Goal: Contribute content: Contribute content

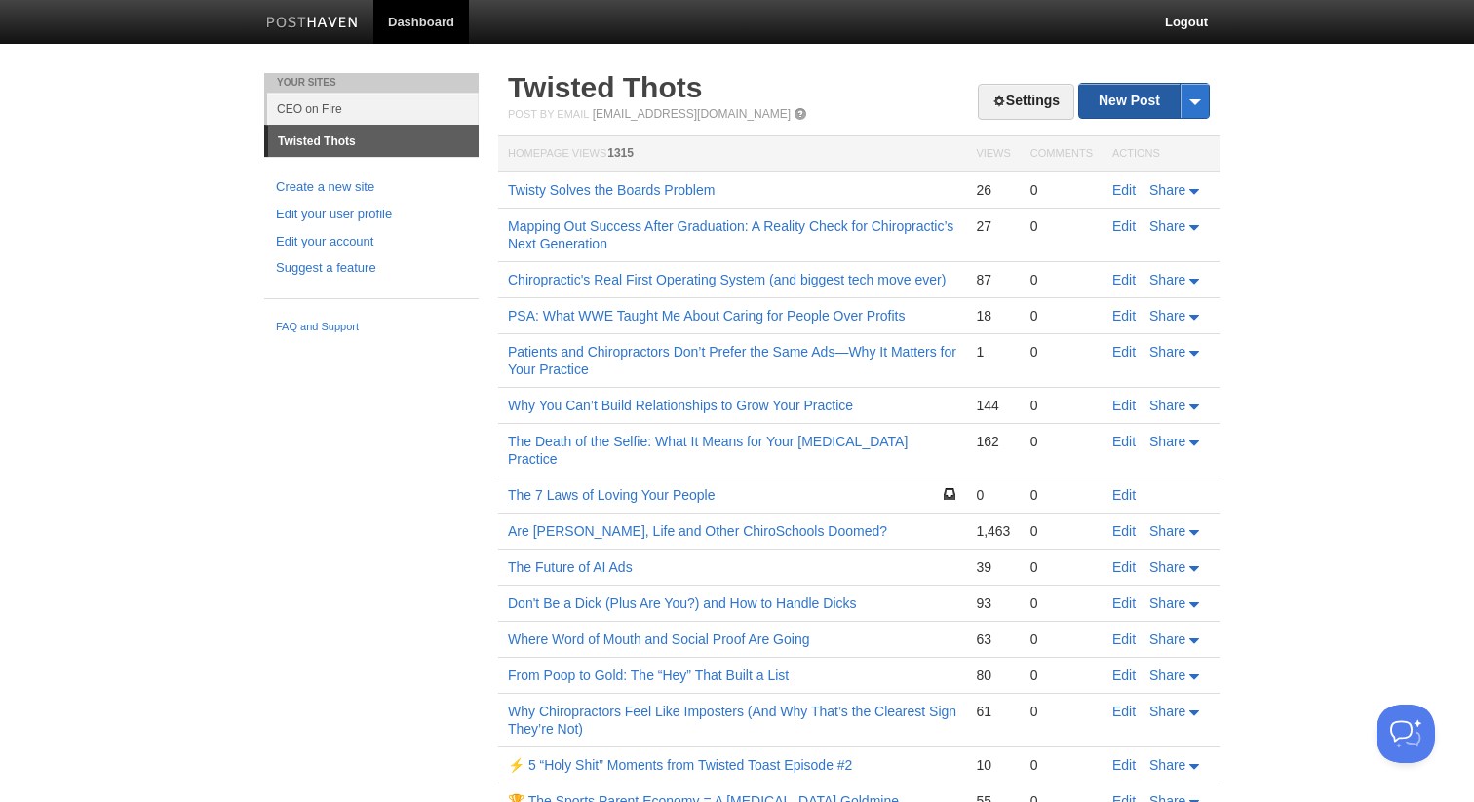
click at [1118, 113] on link "New Post" at bounding box center [1144, 101] width 130 height 34
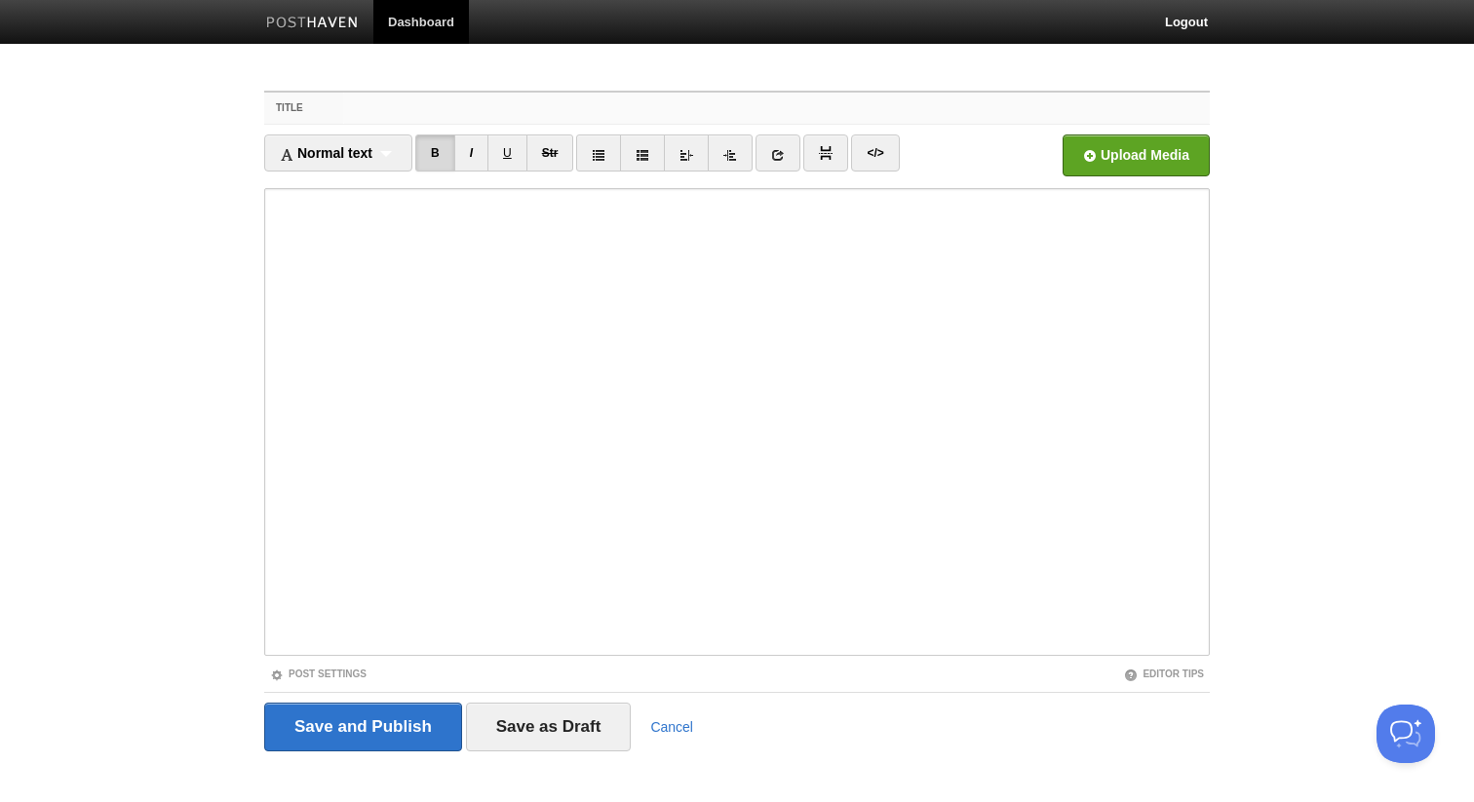
click at [375, 104] on input "Title" at bounding box center [776, 108] width 867 height 31
paste input "33 Game-Changing Lessons Chiropractors Took Away From the Retention • Referrals…"
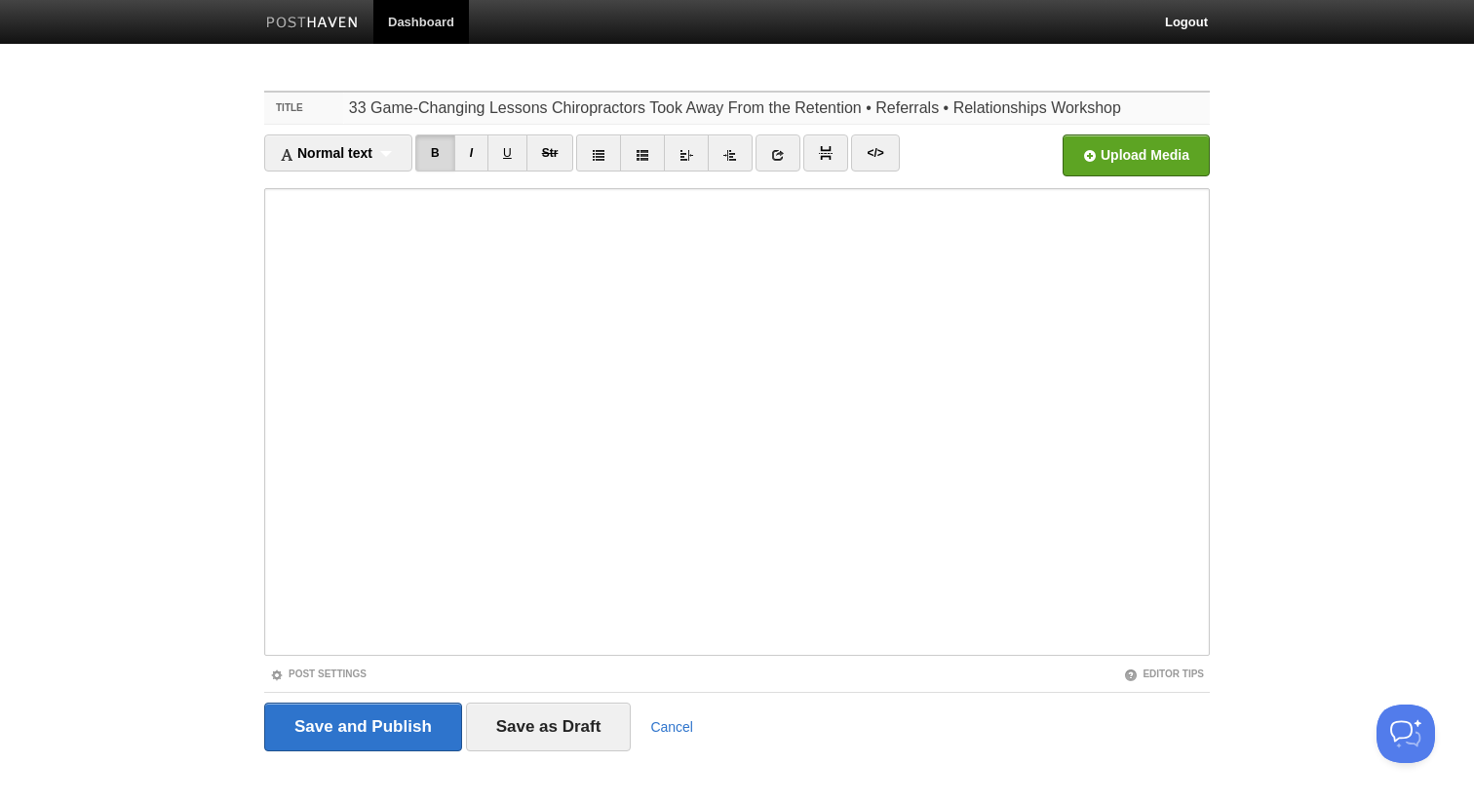
type input "33 Game-Changing Lessons Chiropractors Took Away From the Retention • Referrals…"
click at [1086, 156] on input "file" at bounding box center [548, 160] width 1476 height 99
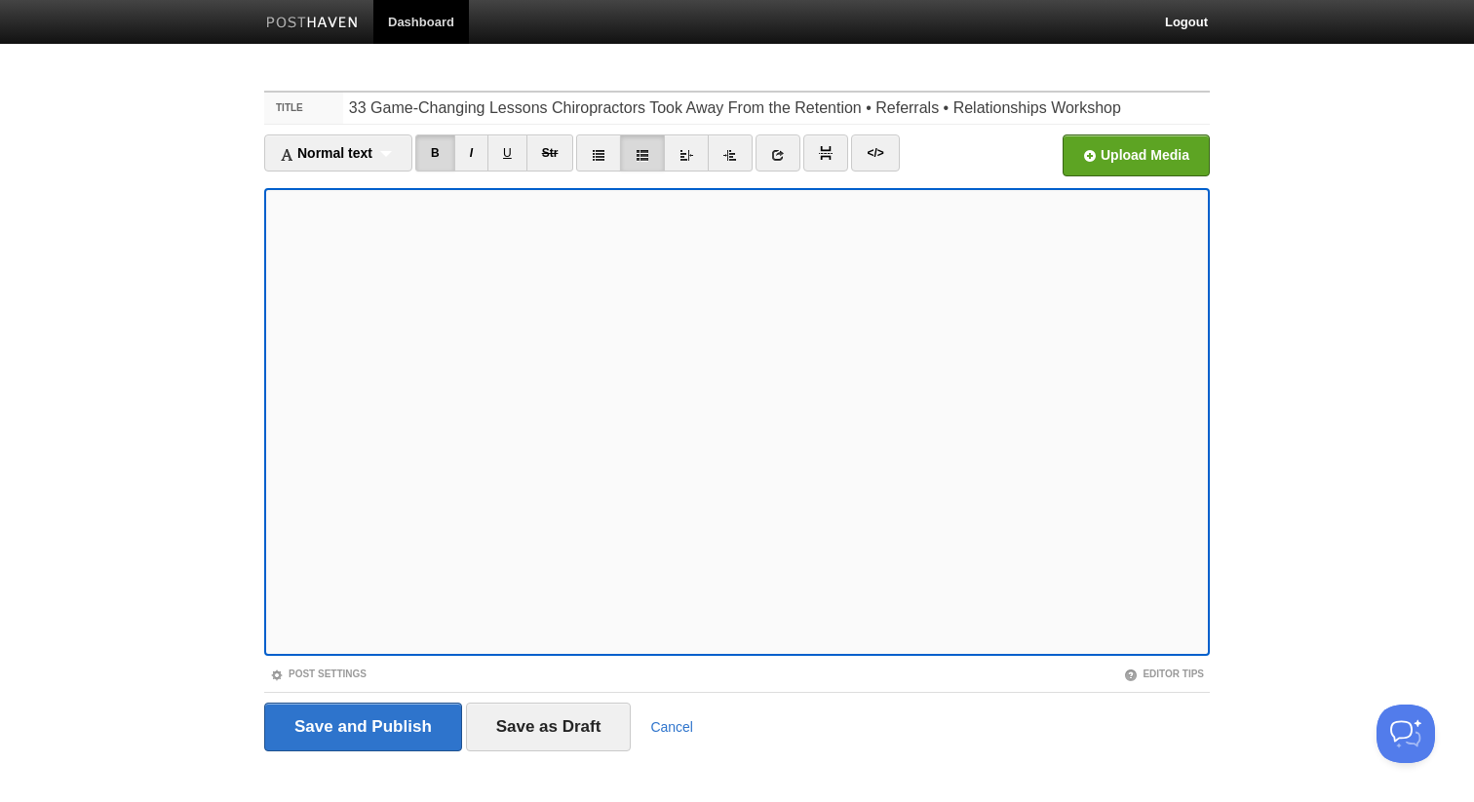
scroll to position [21, 0]
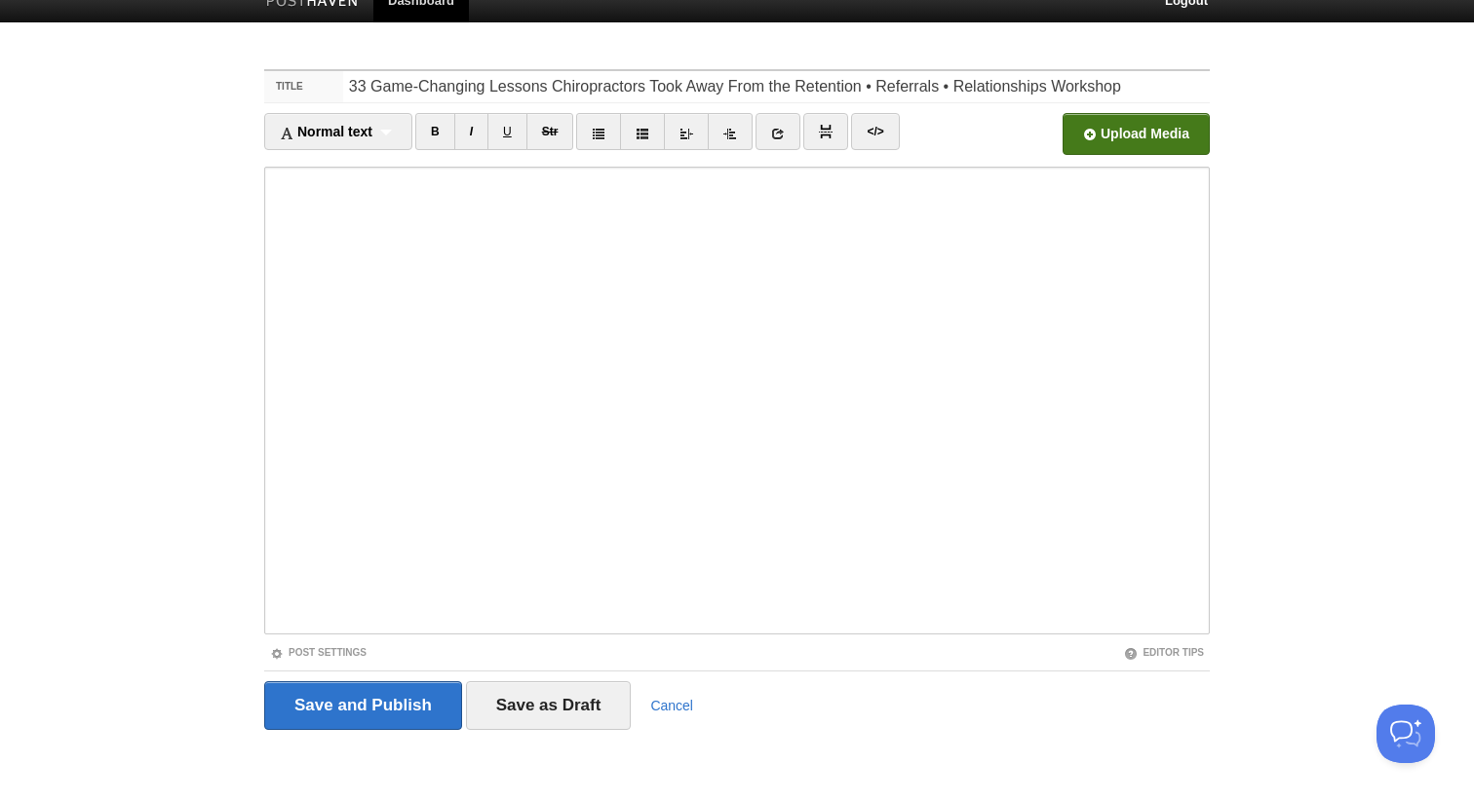
click at [1087, 131] on input "file" at bounding box center [548, 139] width 1476 height 99
click at [354, 714] on input "Save and Publish" at bounding box center [363, 706] width 198 height 49
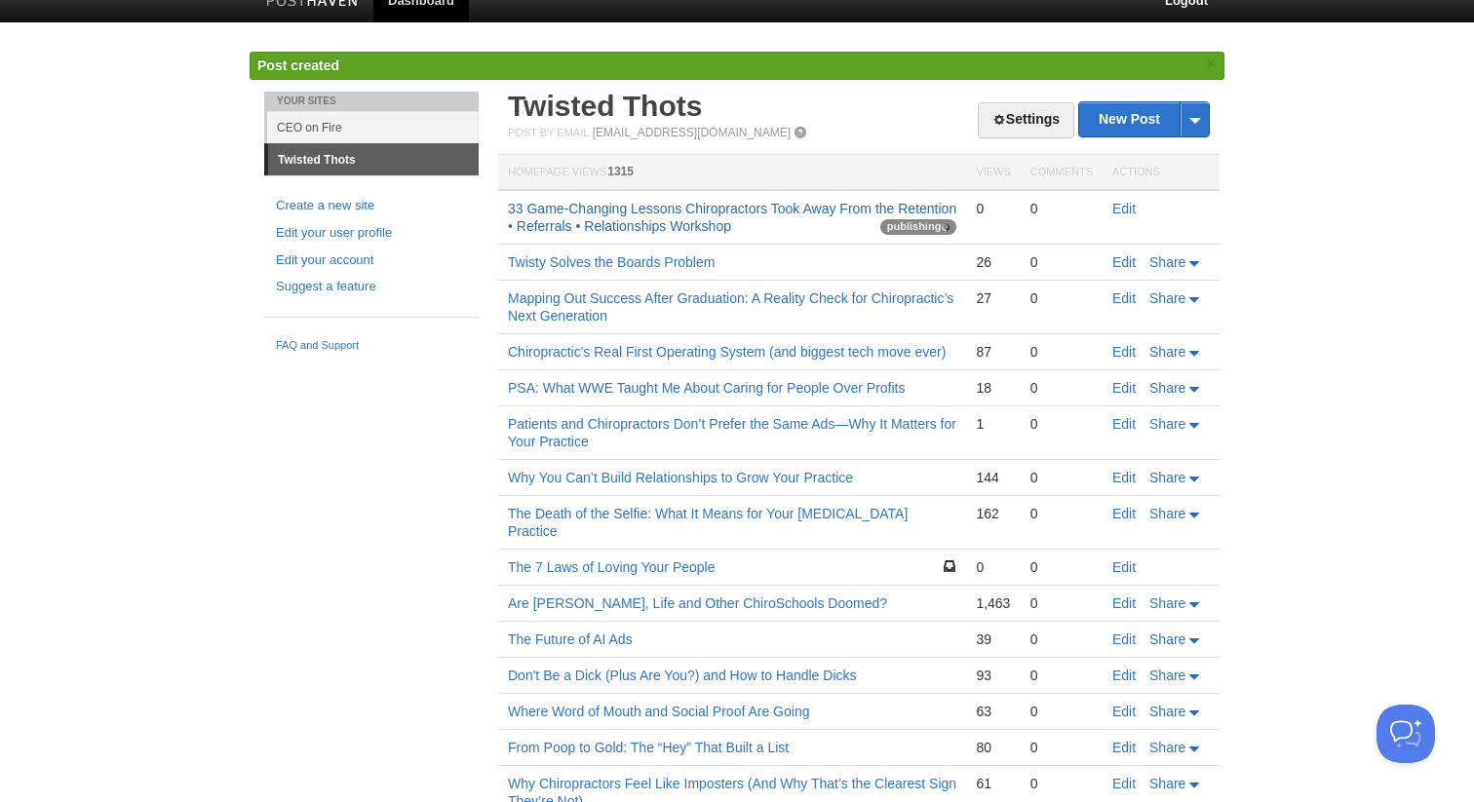
click at [580, 226] on link "33 Game-Changing Lessons Chiropractors Took Away From the Retention • Referrals…" at bounding box center [732, 217] width 448 height 33
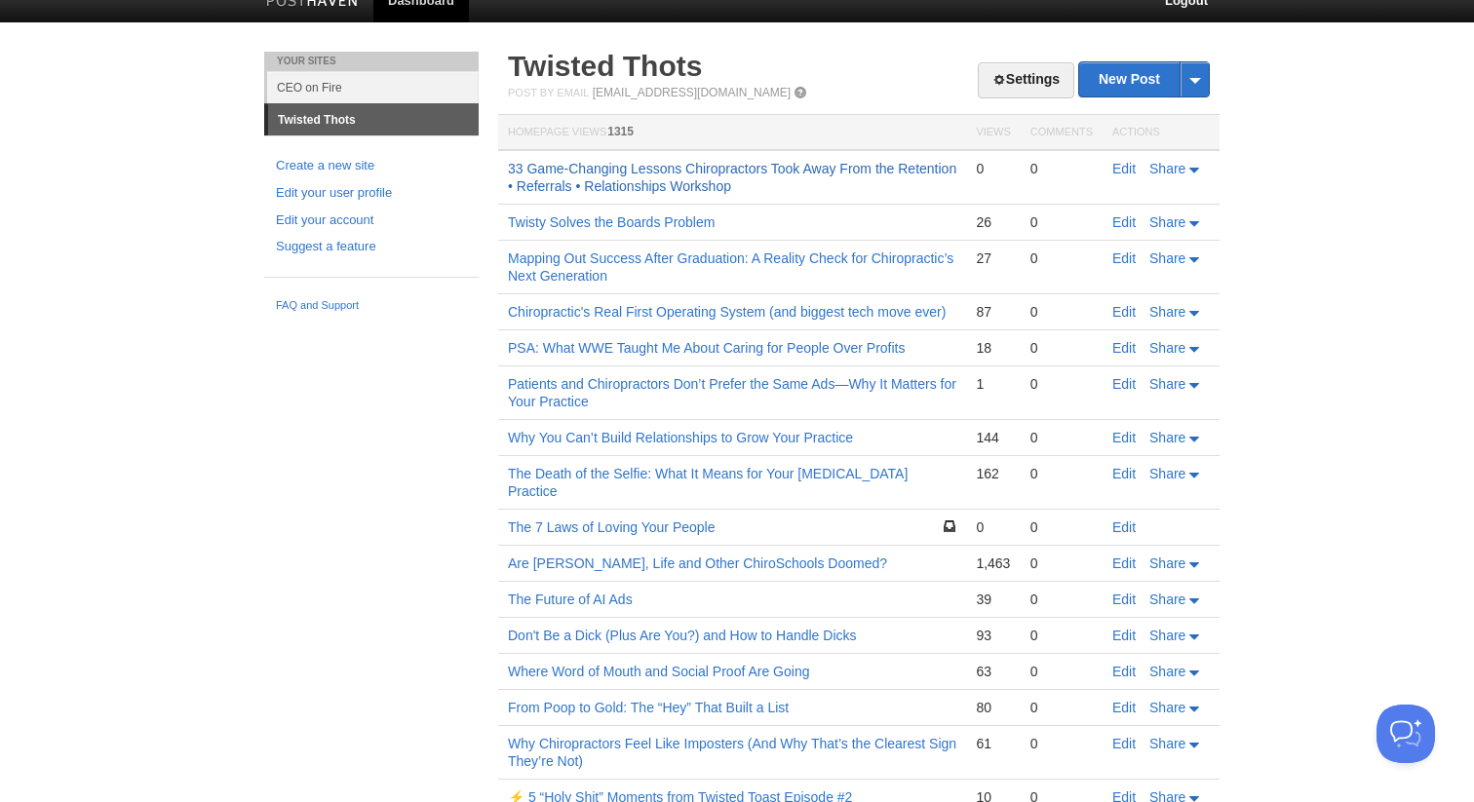
click at [713, 164] on link "33 Game-Changing Lessons Chiropractors Took Away From the Retention • Referrals…" at bounding box center [732, 177] width 448 height 33
